Goal: Check status: Check status

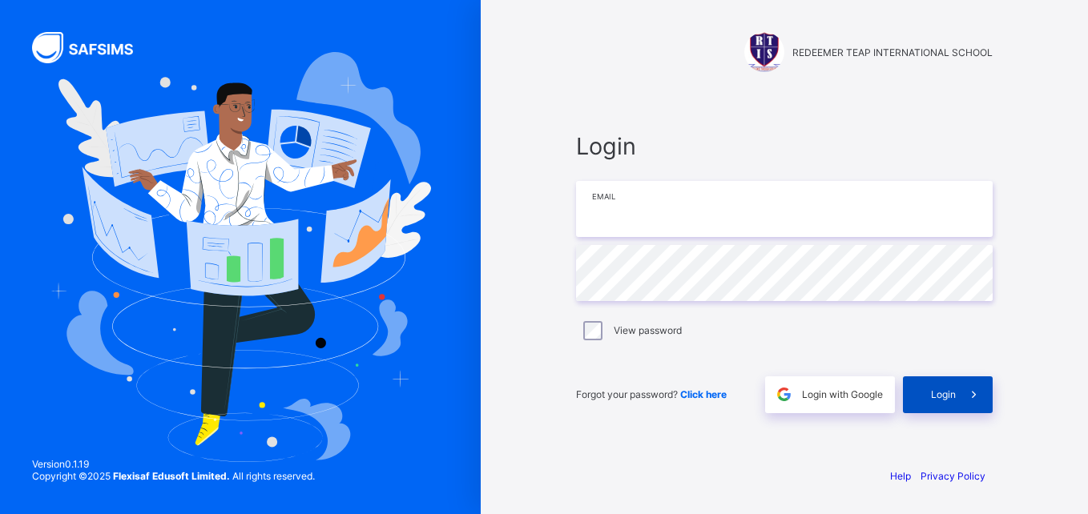
type input "**********"
click at [949, 409] on div "Login" at bounding box center [948, 394] width 90 height 37
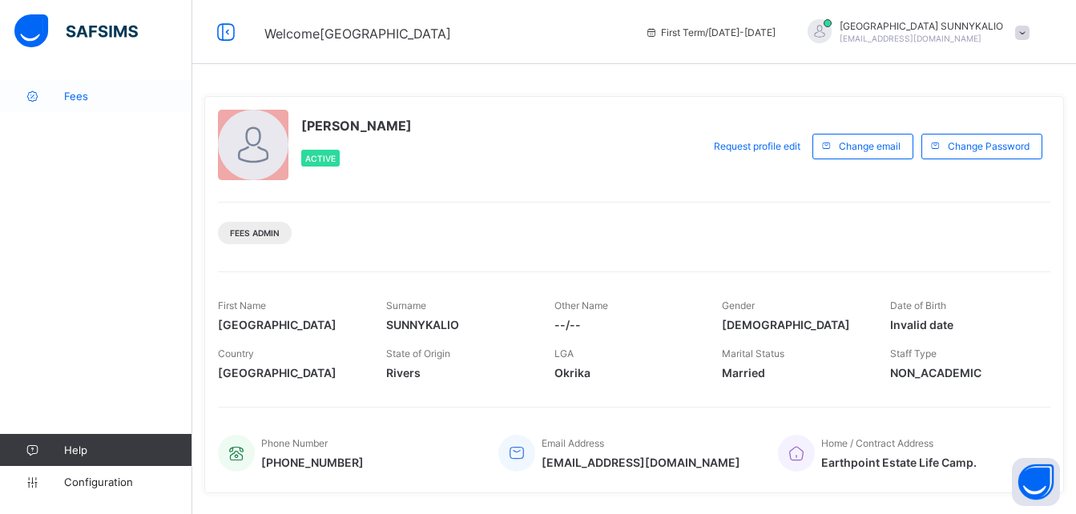
click at [82, 97] on span "Fees" at bounding box center [128, 96] width 128 height 13
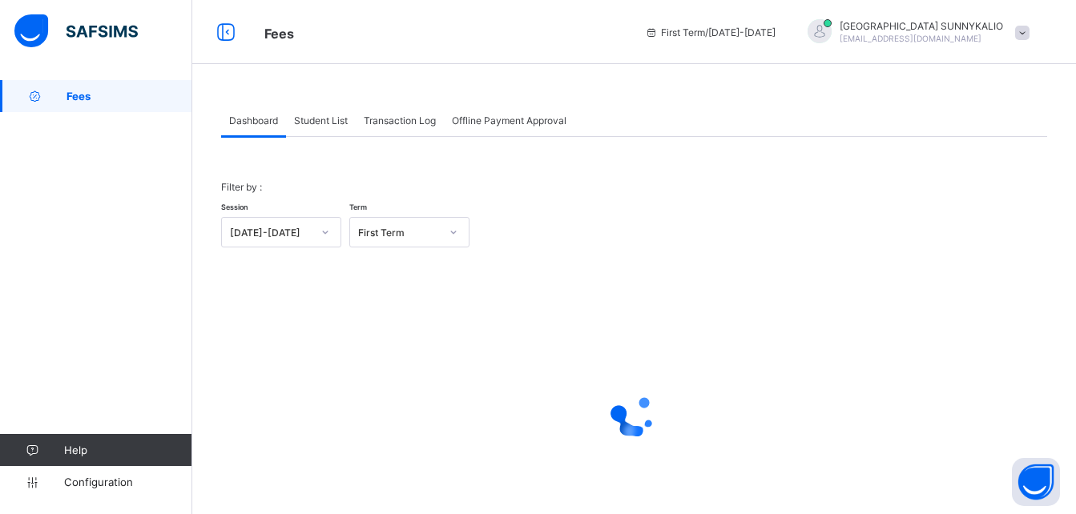
click at [338, 118] on span "Student List" at bounding box center [321, 121] width 54 height 12
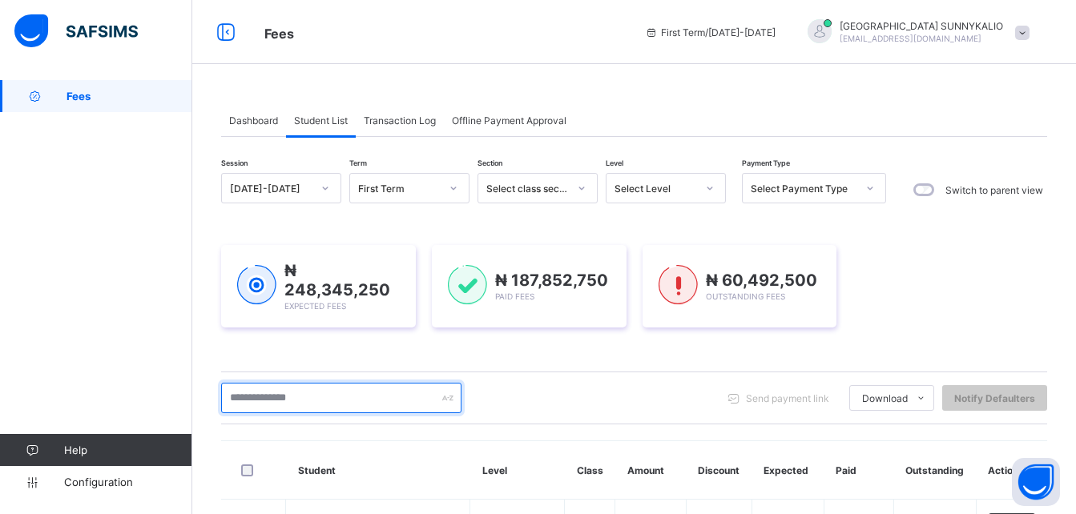
click at [341, 388] on input "text" at bounding box center [341, 398] width 240 height 30
click at [311, 400] on input "text" at bounding box center [341, 398] width 240 height 30
click at [312, 401] on input "text" at bounding box center [341, 398] width 240 height 30
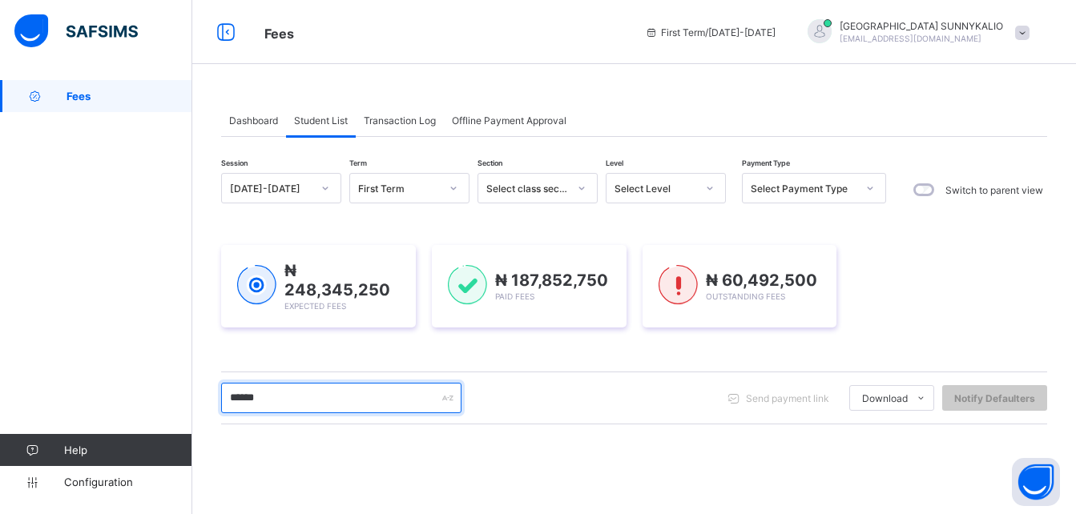
scroll to position [240, 0]
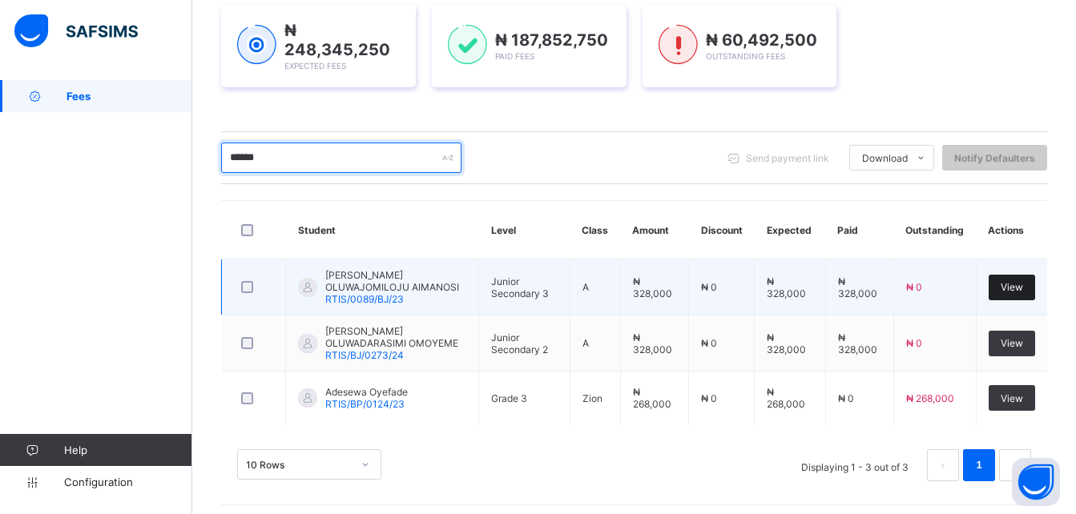
type input "******"
click at [1028, 280] on div "View" at bounding box center [1011, 288] width 46 height 26
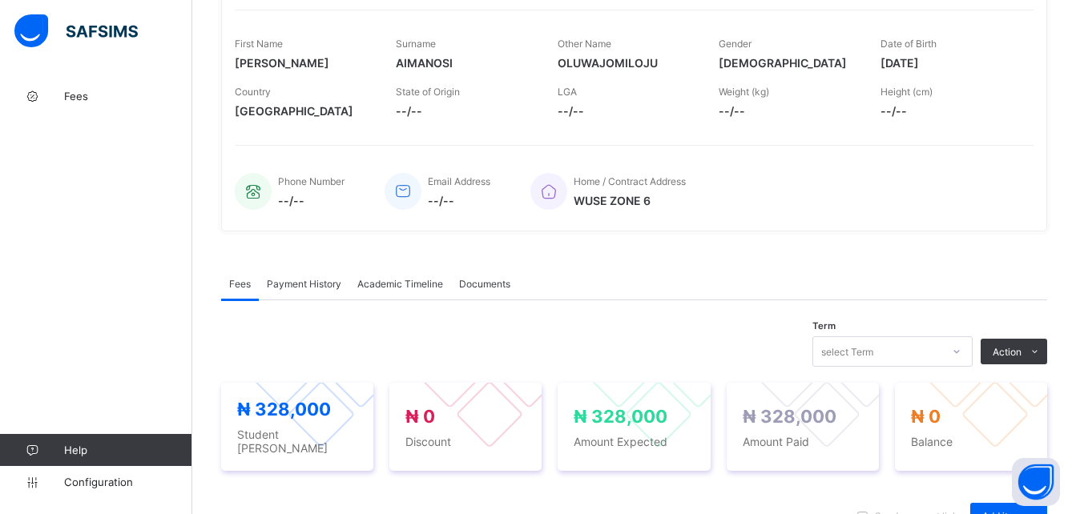
click at [280, 283] on span "Payment History" at bounding box center [304, 284] width 74 height 12
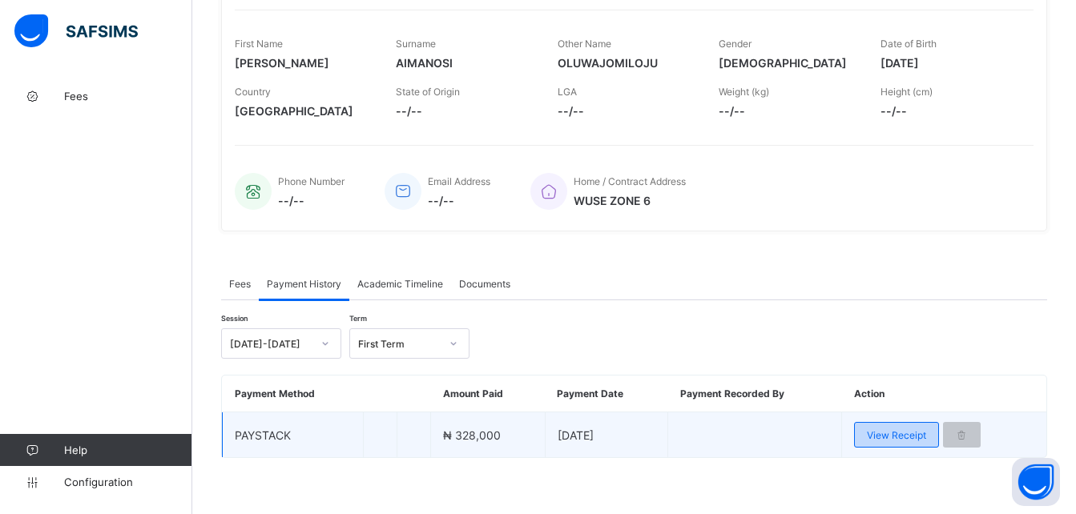
click at [894, 431] on span "View Receipt" at bounding box center [896, 435] width 59 height 12
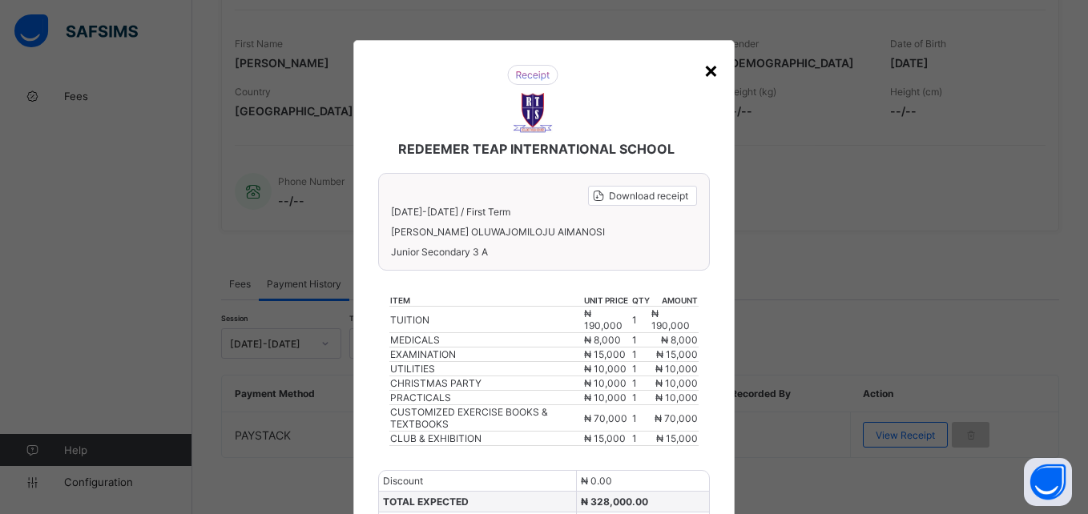
click at [703, 73] on div "×" at bounding box center [710, 69] width 15 height 27
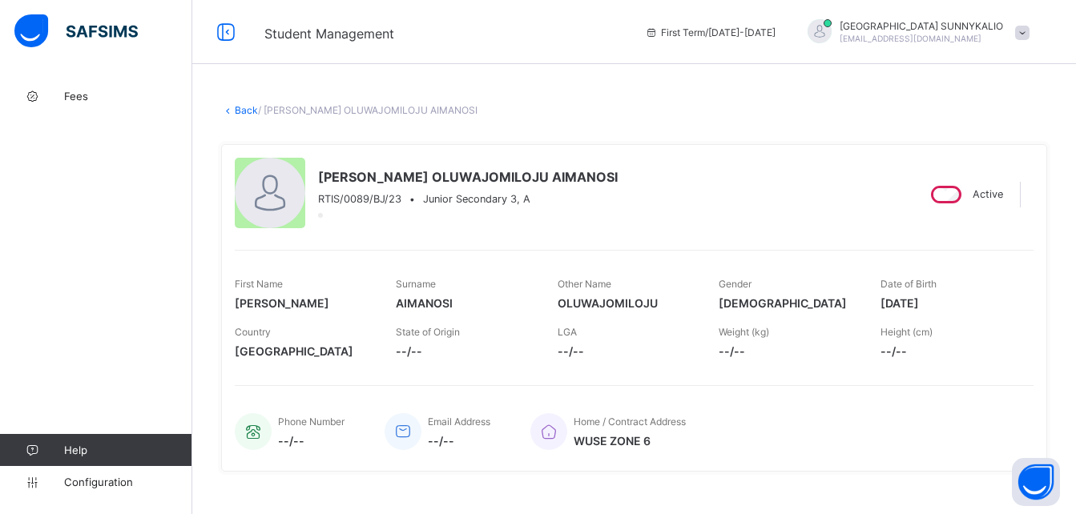
click at [239, 111] on link "Back" at bounding box center [246, 110] width 23 height 12
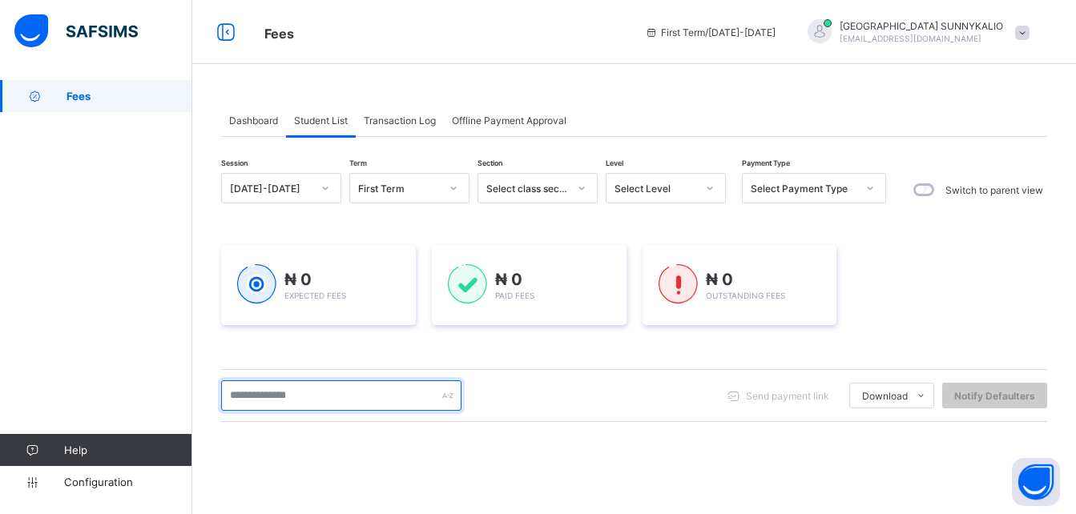
click at [331, 402] on input "text" at bounding box center [341, 395] width 240 height 30
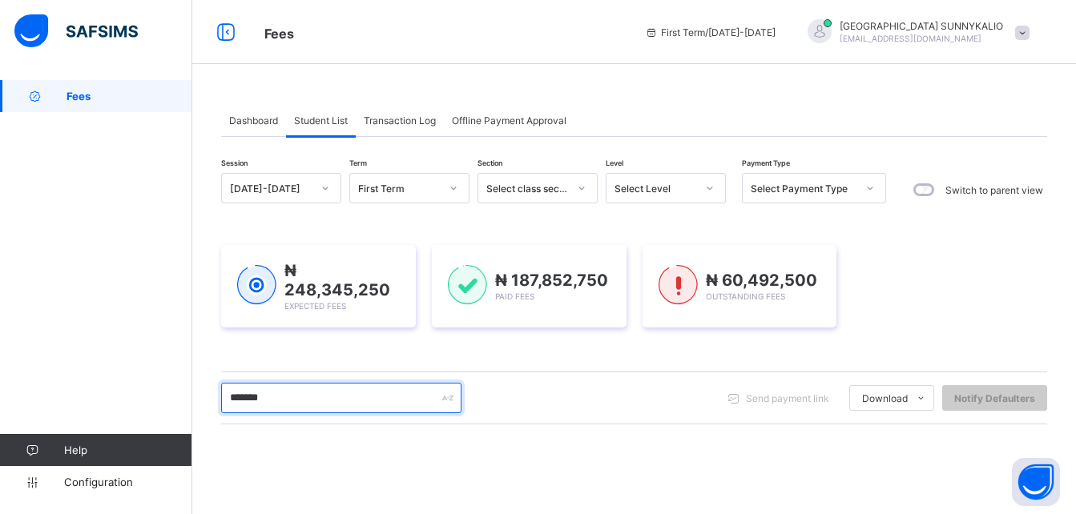
type input "*******"
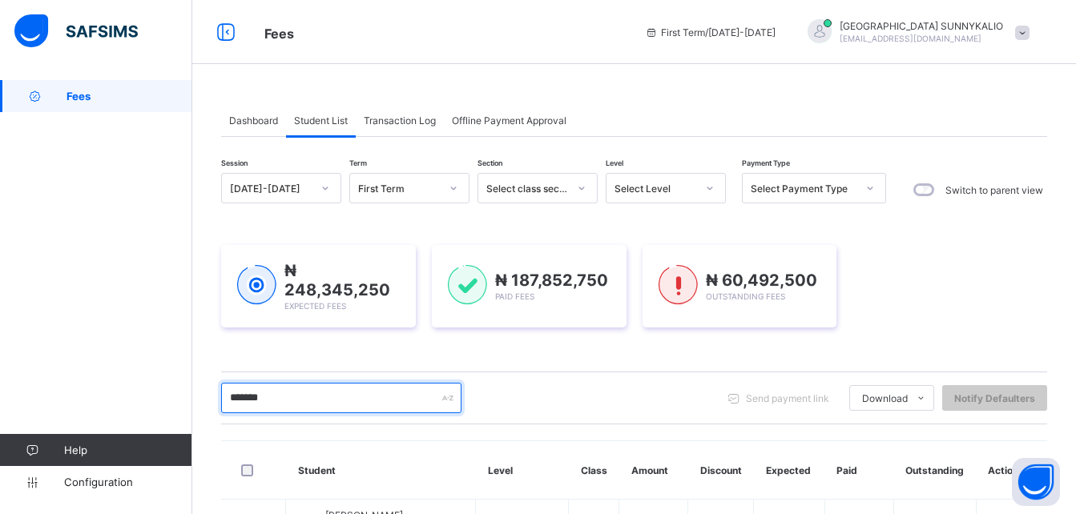
scroll to position [253, 0]
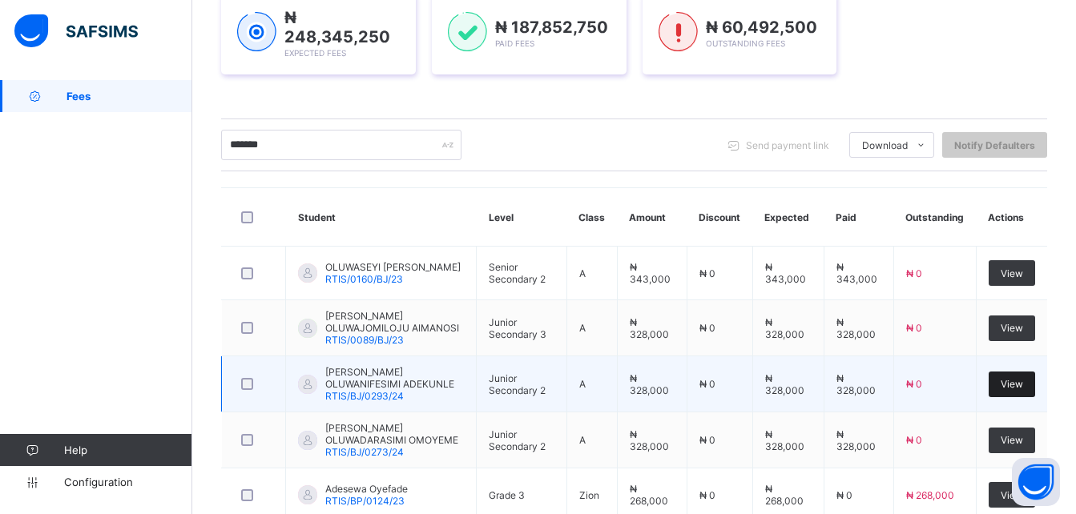
click at [1014, 395] on div "View" at bounding box center [1011, 385] width 46 height 26
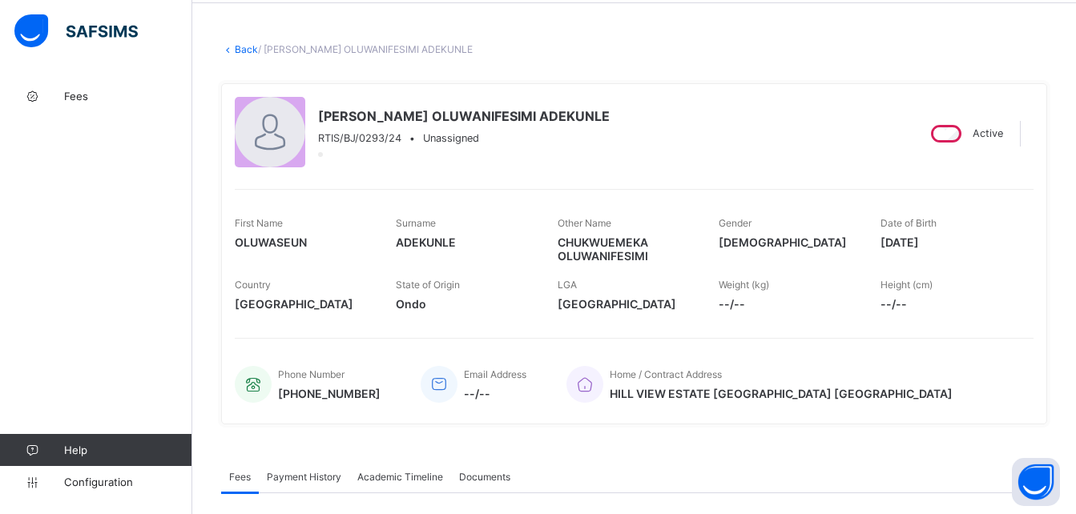
scroll to position [320, 0]
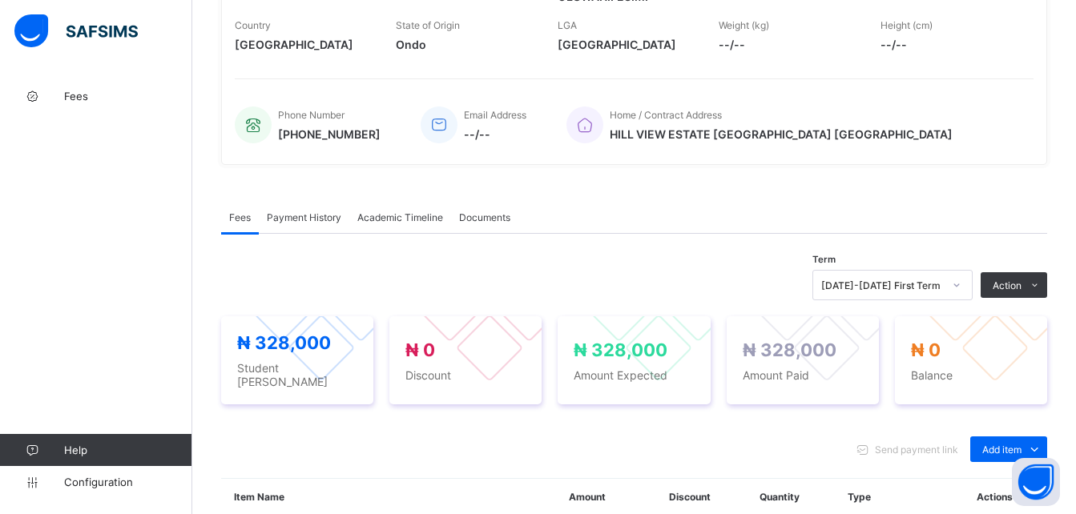
click at [293, 219] on span "Payment History" at bounding box center [304, 217] width 74 height 12
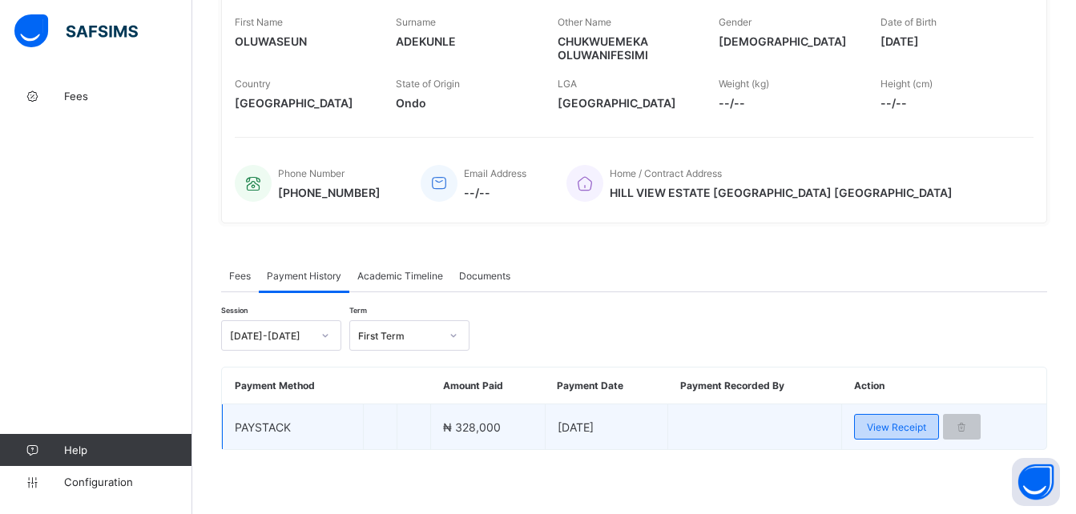
click at [916, 429] on span "View Receipt" at bounding box center [896, 427] width 59 height 12
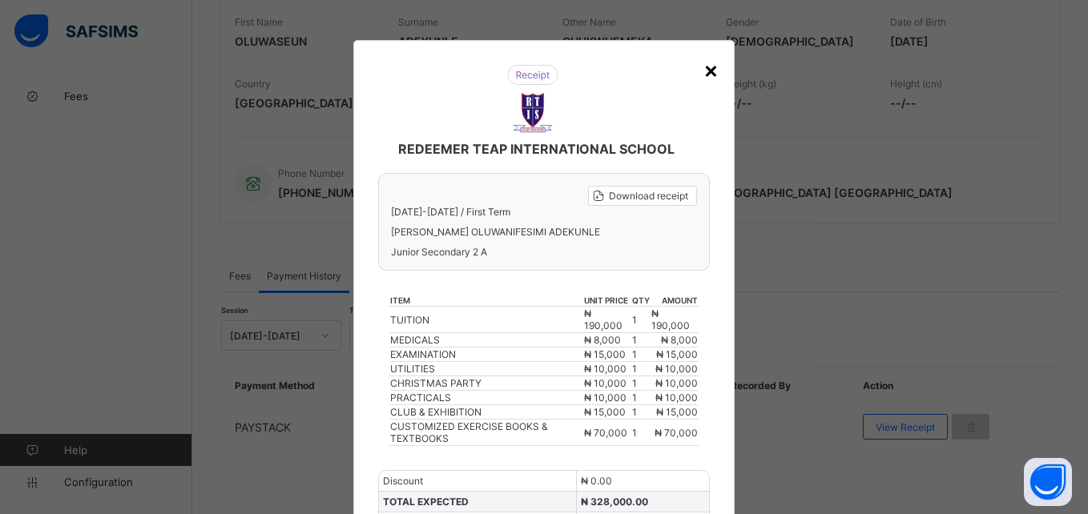
click at [703, 70] on div "×" at bounding box center [710, 69] width 15 height 27
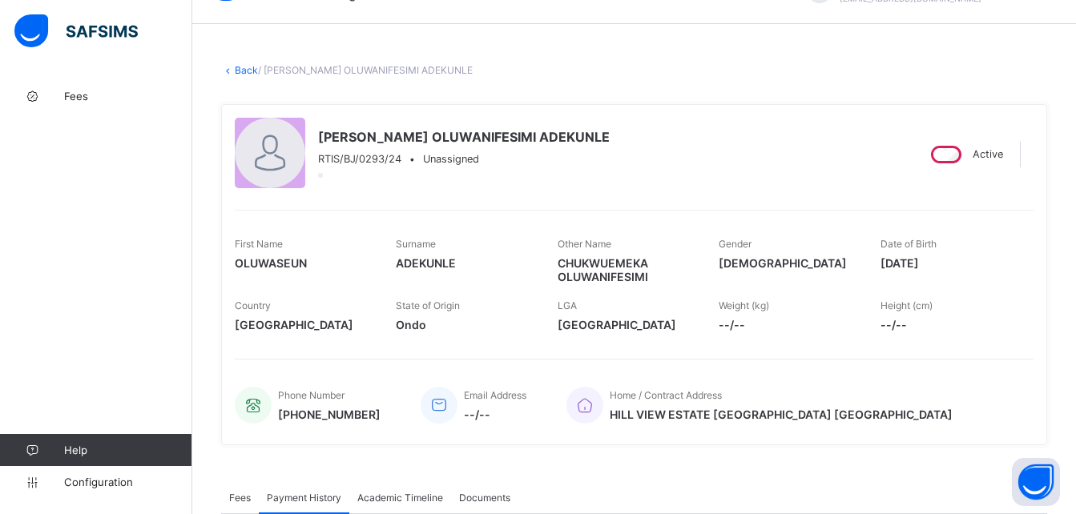
scroll to position [0, 0]
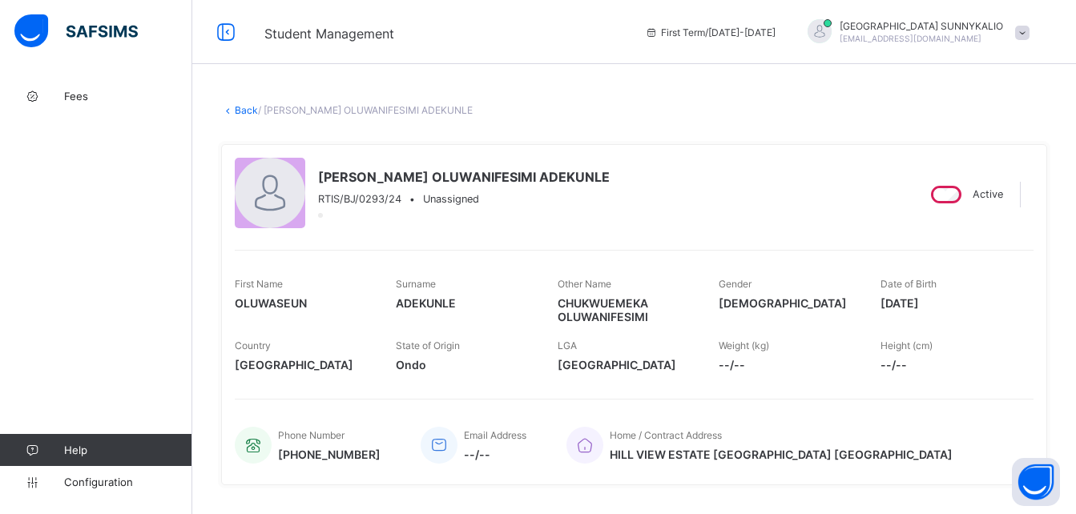
click at [239, 113] on link "Back" at bounding box center [246, 110] width 23 height 12
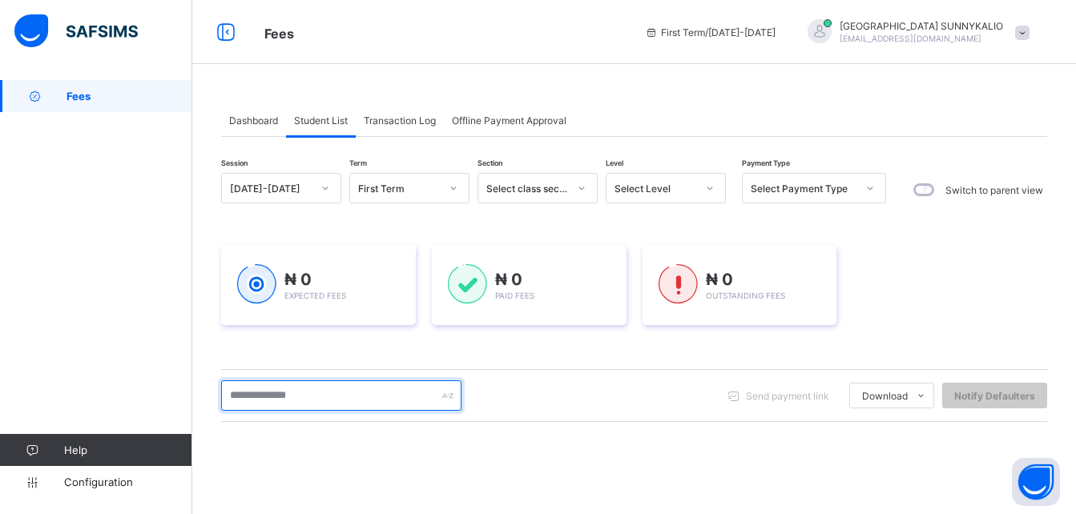
click at [345, 409] on input "text" at bounding box center [341, 395] width 240 height 30
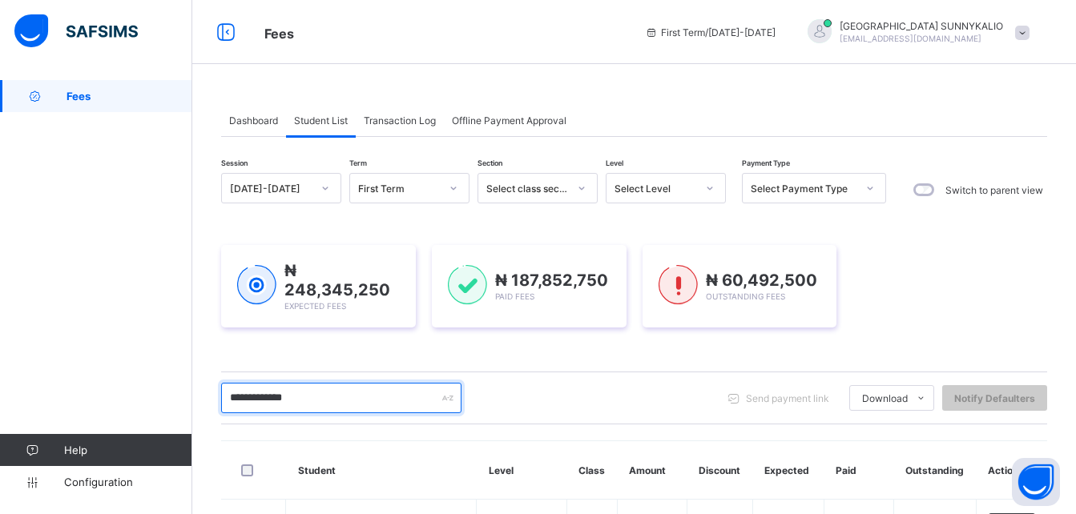
type input "**********"
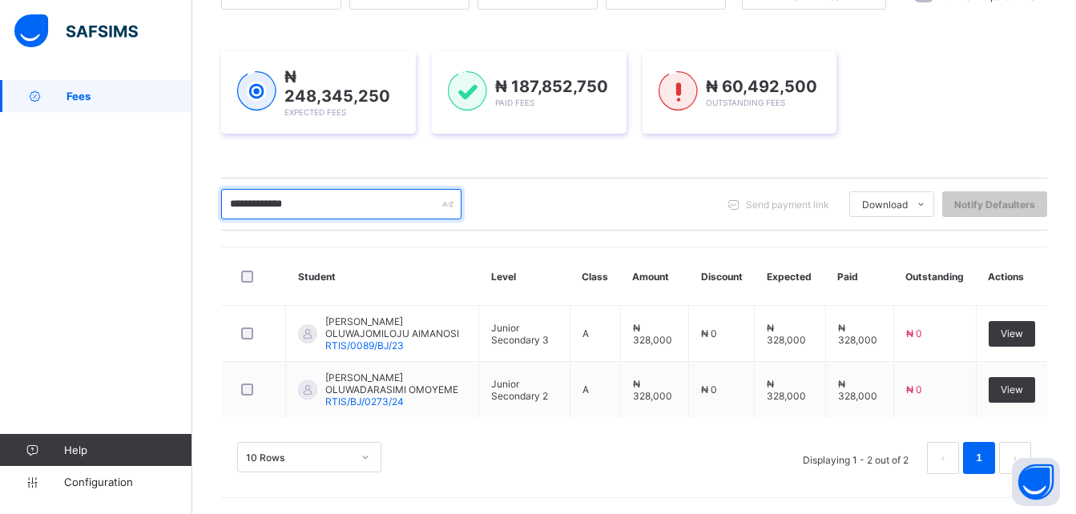
scroll to position [194, 0]
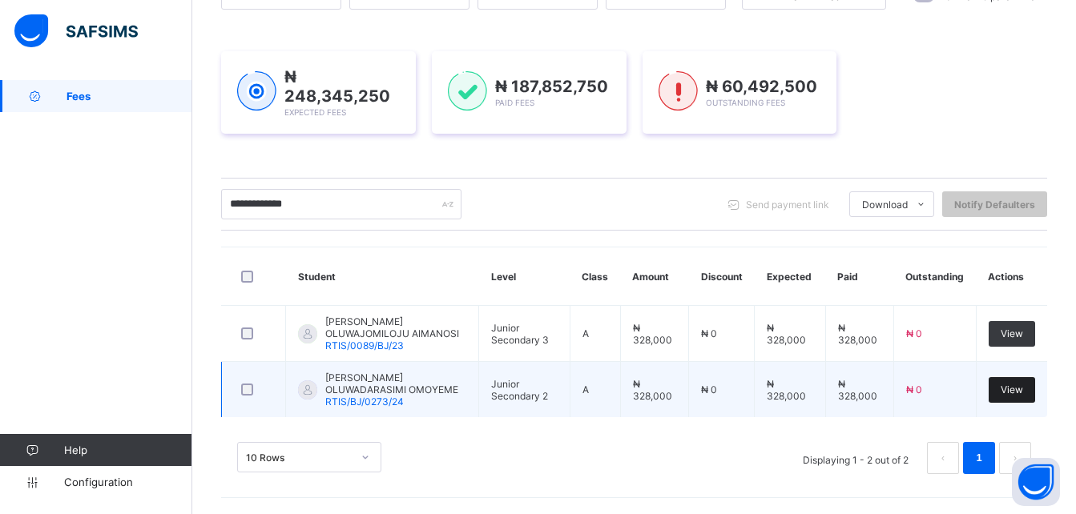
click at [1035, 398] on div "View" at bounding box center [1011, 390] width 46 height 26
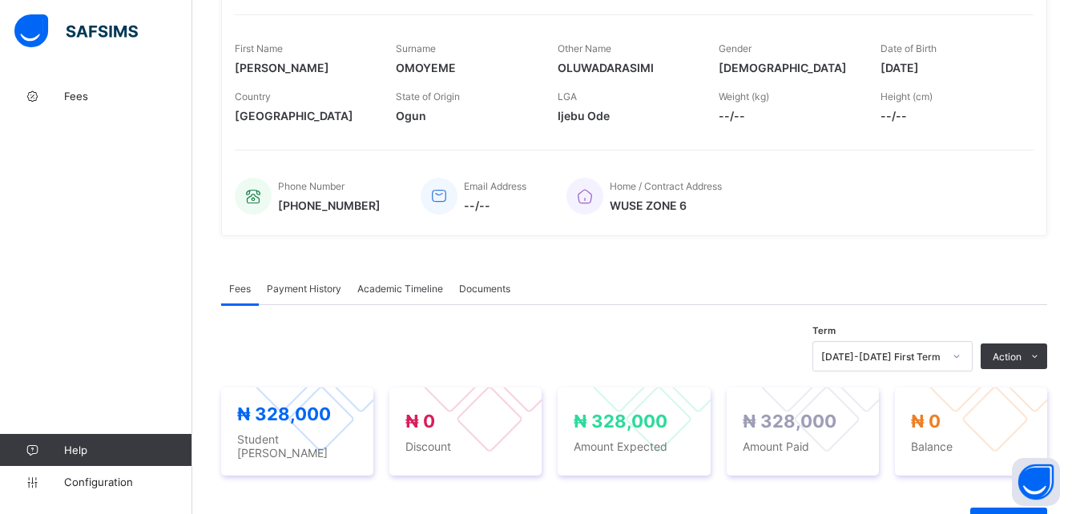
scroll to position [320, 0]
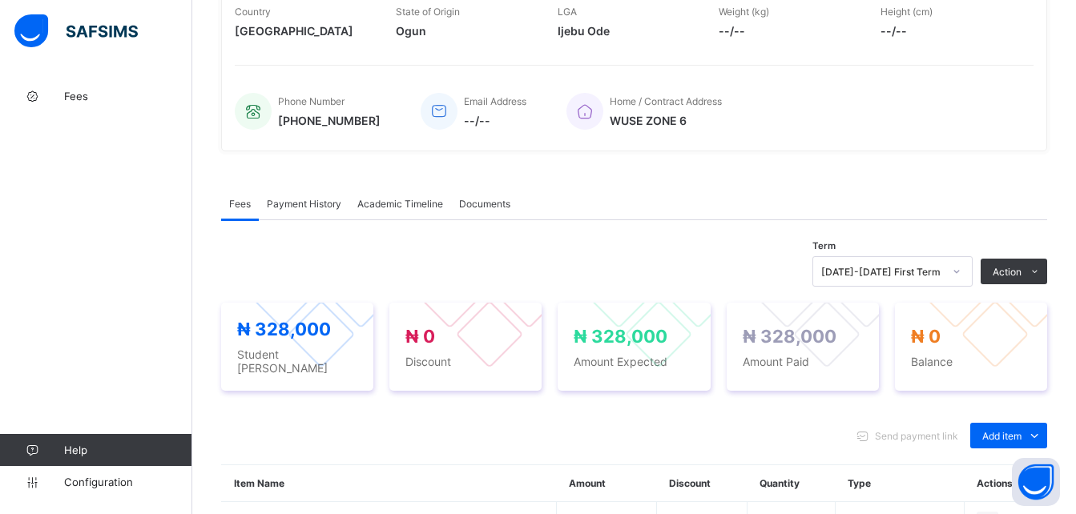
click at [336, 210] on div "Payment History" at bounding box center [304, 203] width 91 height 32
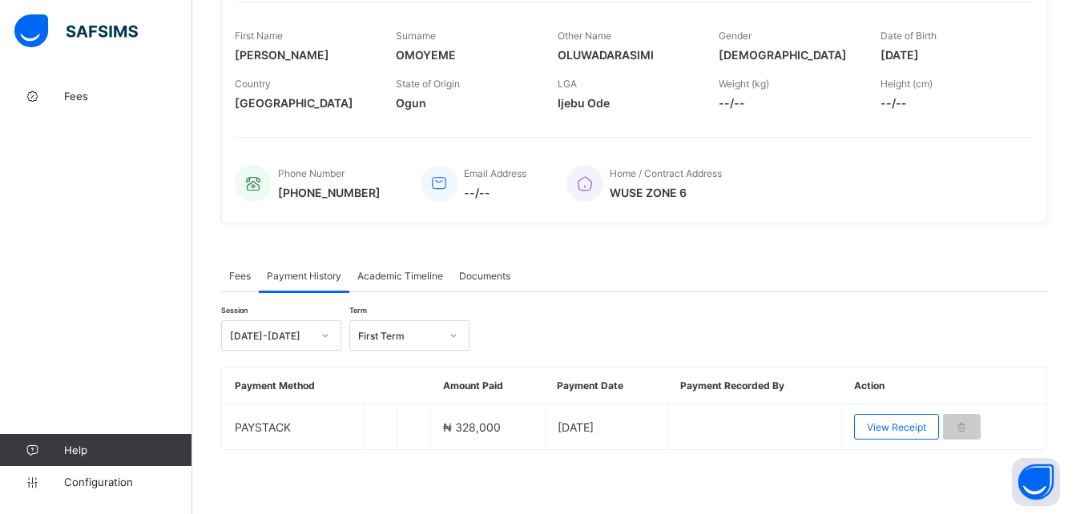
scroll to position [248, 0]
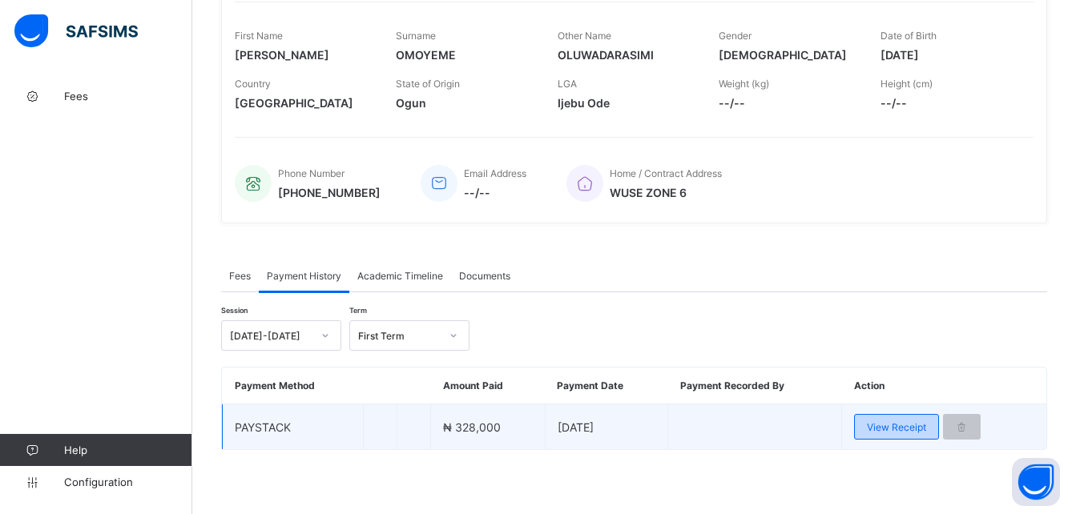
click at [925, 425] on span "View Receipt" at bounding box center [896, 427] width 59 height 12
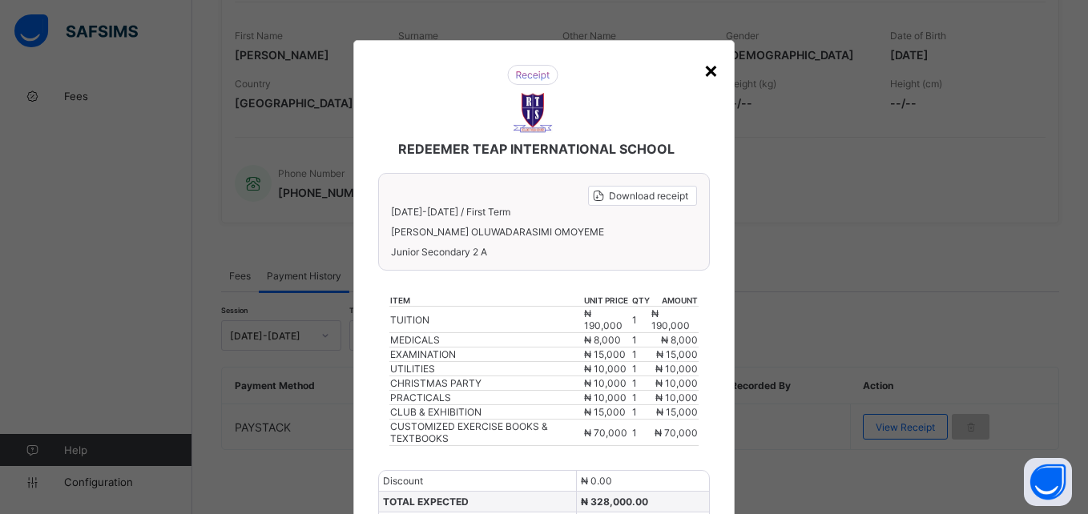
click at [709, 78] on div "×" at bounding box center [710, 69] width 15 height 27
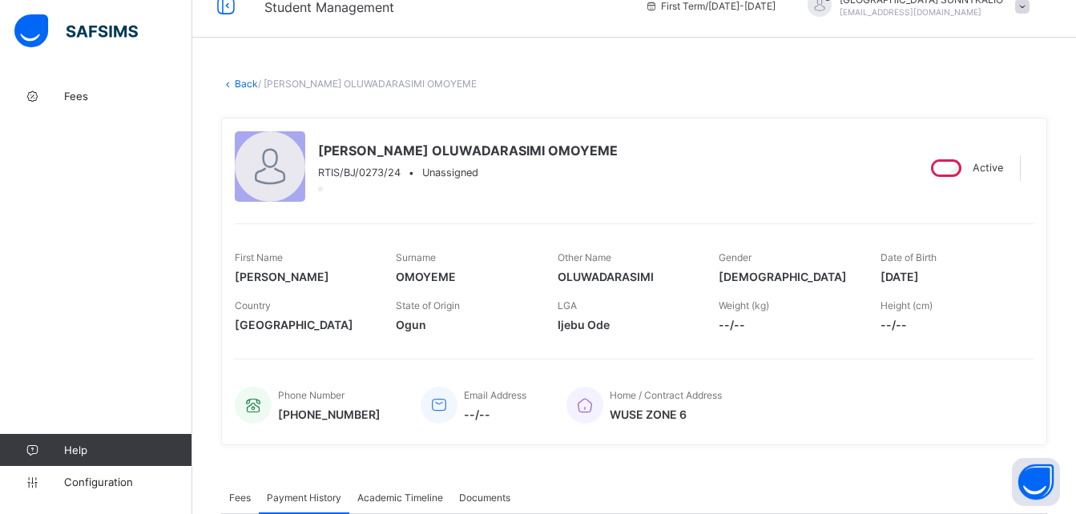
scroll to position [0, 0]
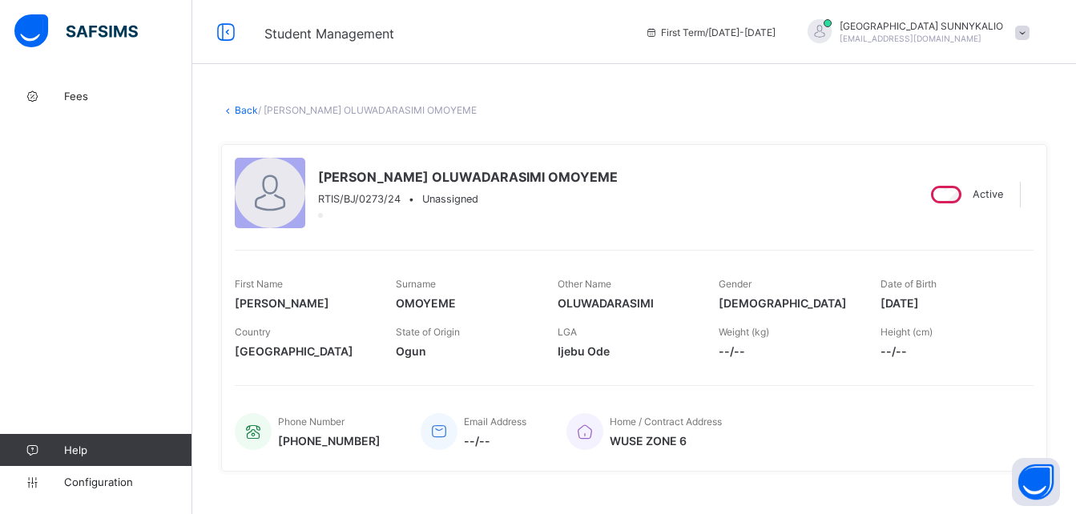
click at [249, 111] on link "Back" at bounding box center [246, 110] width 23 height 12
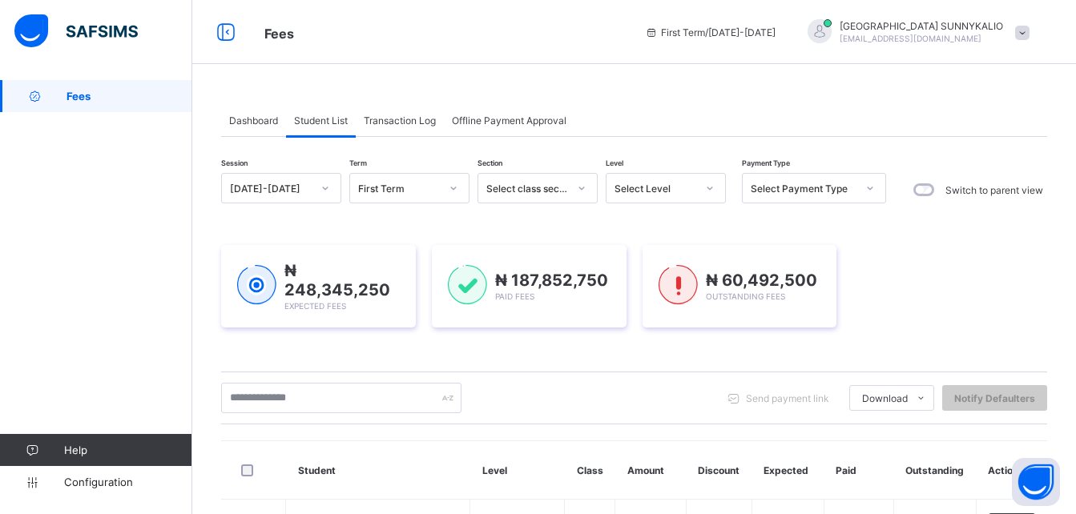
click at [1029, 35] on span at bounding box center [1022, 33] width 14 height 14
click at [971, 160] on span "Logout" at bounding box center [977, 158] width 106 height 18
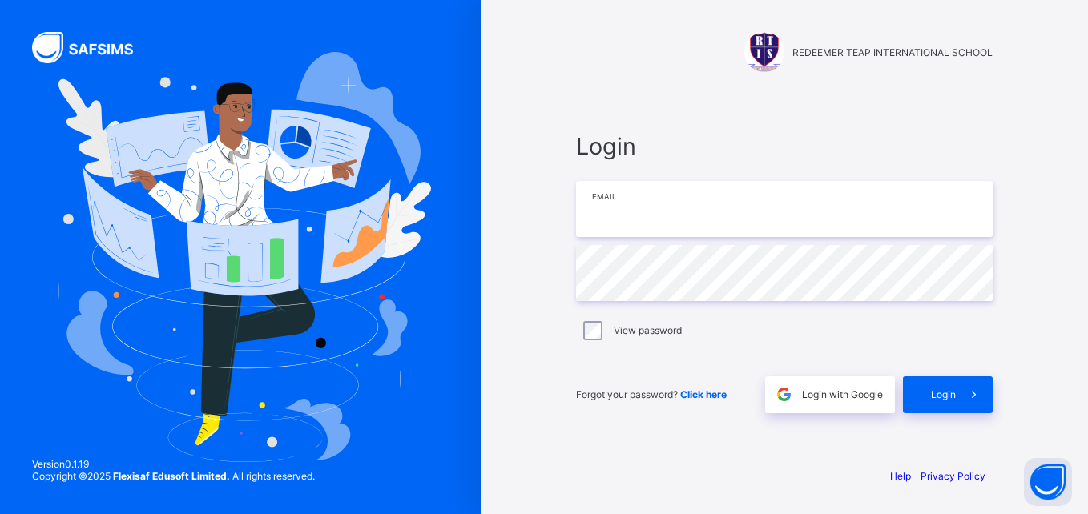
type input "**********"
